Goal: Information Seeking & Learning: Learn about a topic

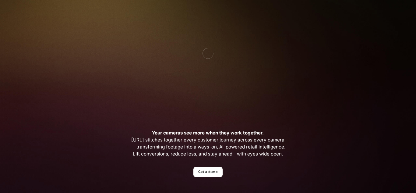
scroll to position [85, 0]
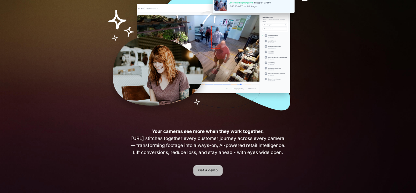
click at [218, 170] on link "Get a demo" at bounding box center [207, 170] width 29 height 11
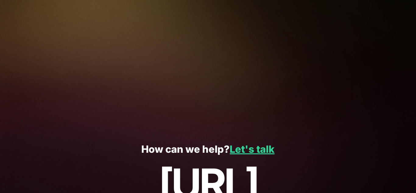
scroll to position [178, 0]
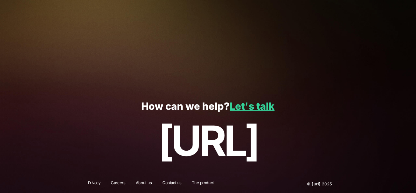
click at [233, 113] on div "How can we help? Let's talk black.ai" at bounding box center [208, 132] width 416 height 84
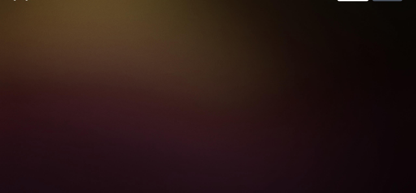
scroll to position [0, 0]
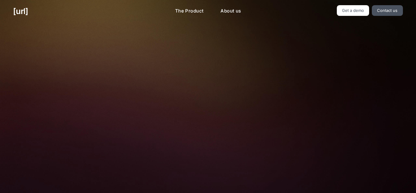
scroll to position [178, 0]
